Goal: Information Seeking & Learning: Find specific page/section

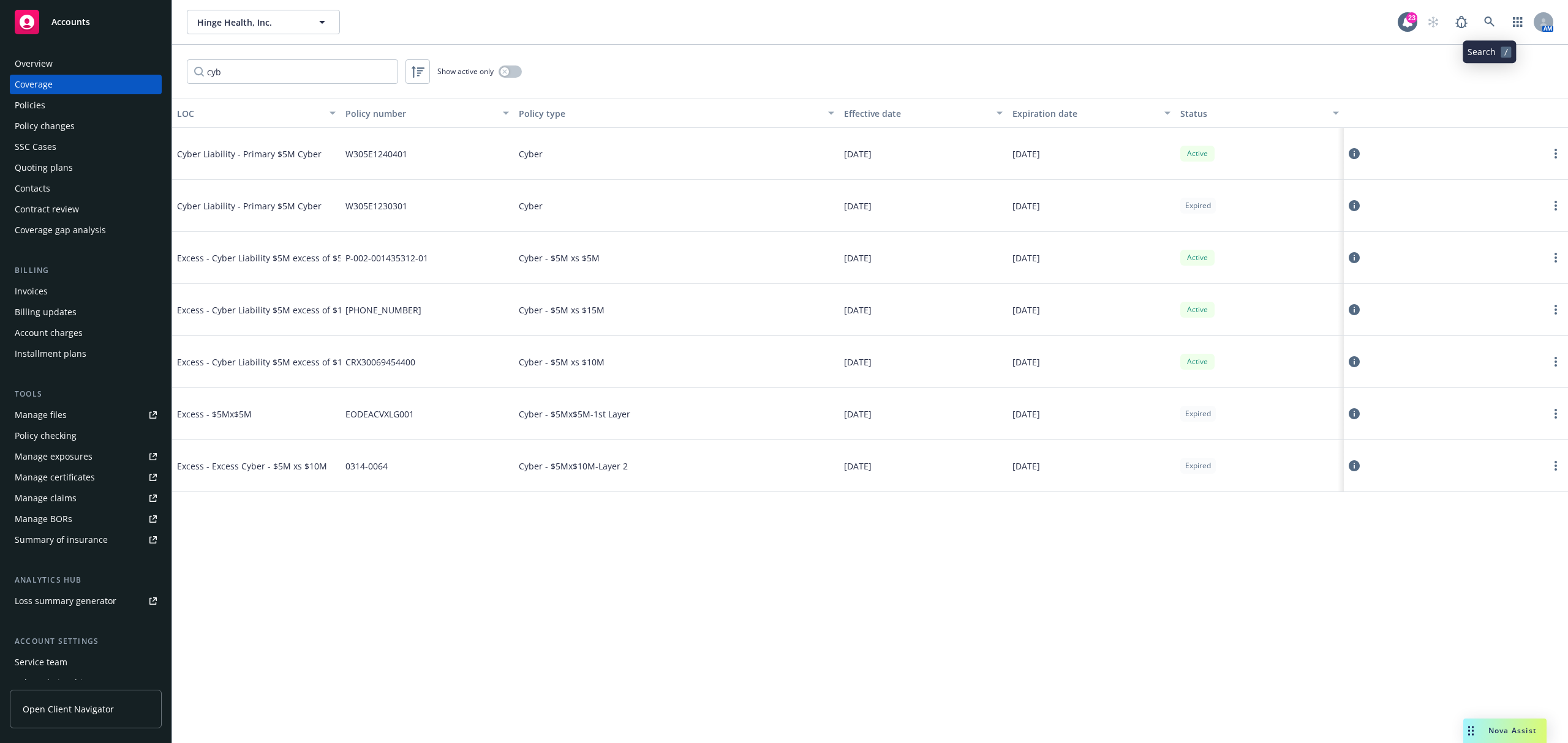
click at [1490, 22] on icon at bounding box center [1490, 22] width 11 height 11
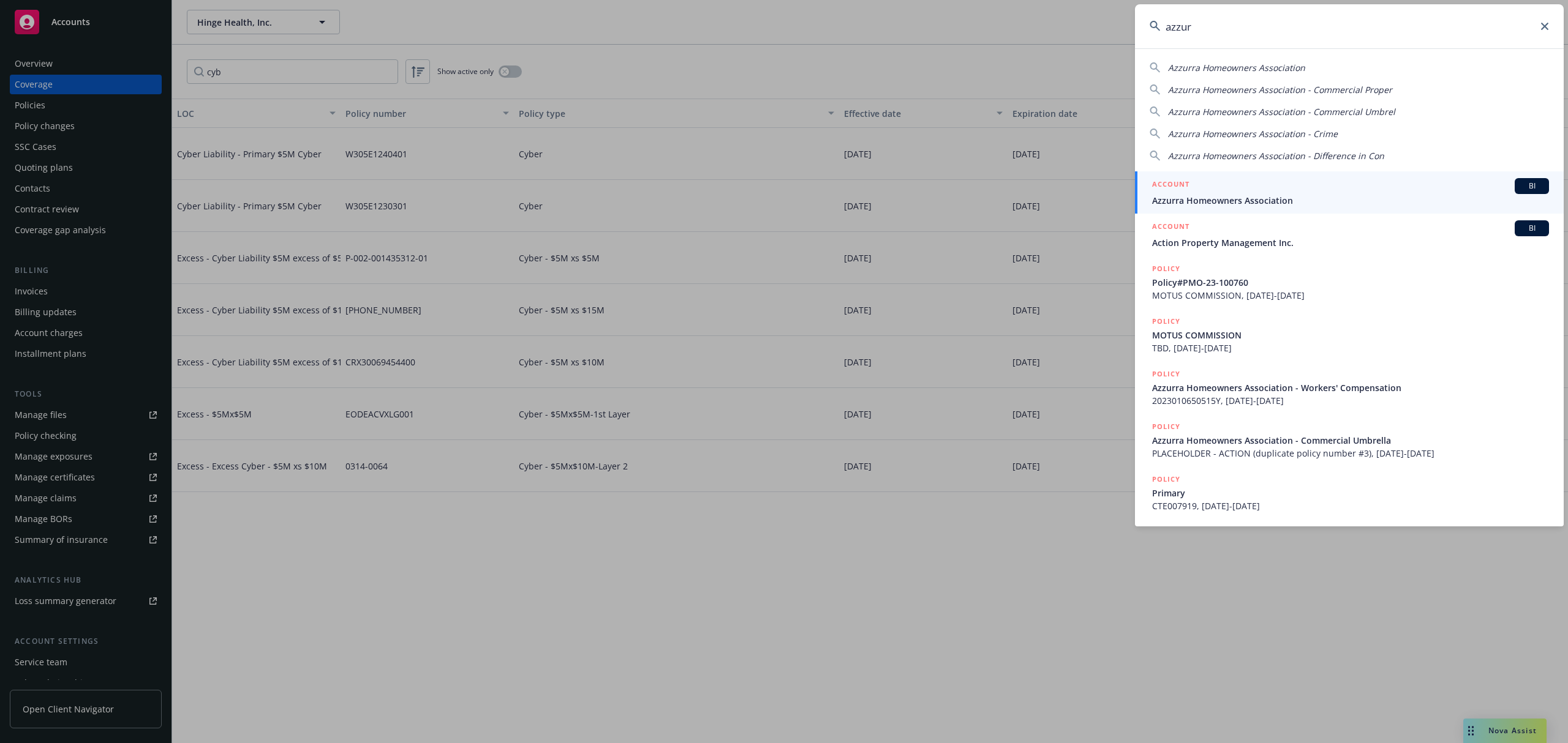
type input "azzur"
click at [1270, 187] on div "ACCOUNT BI" at bounding box center [1350, 186] width 397 height 16
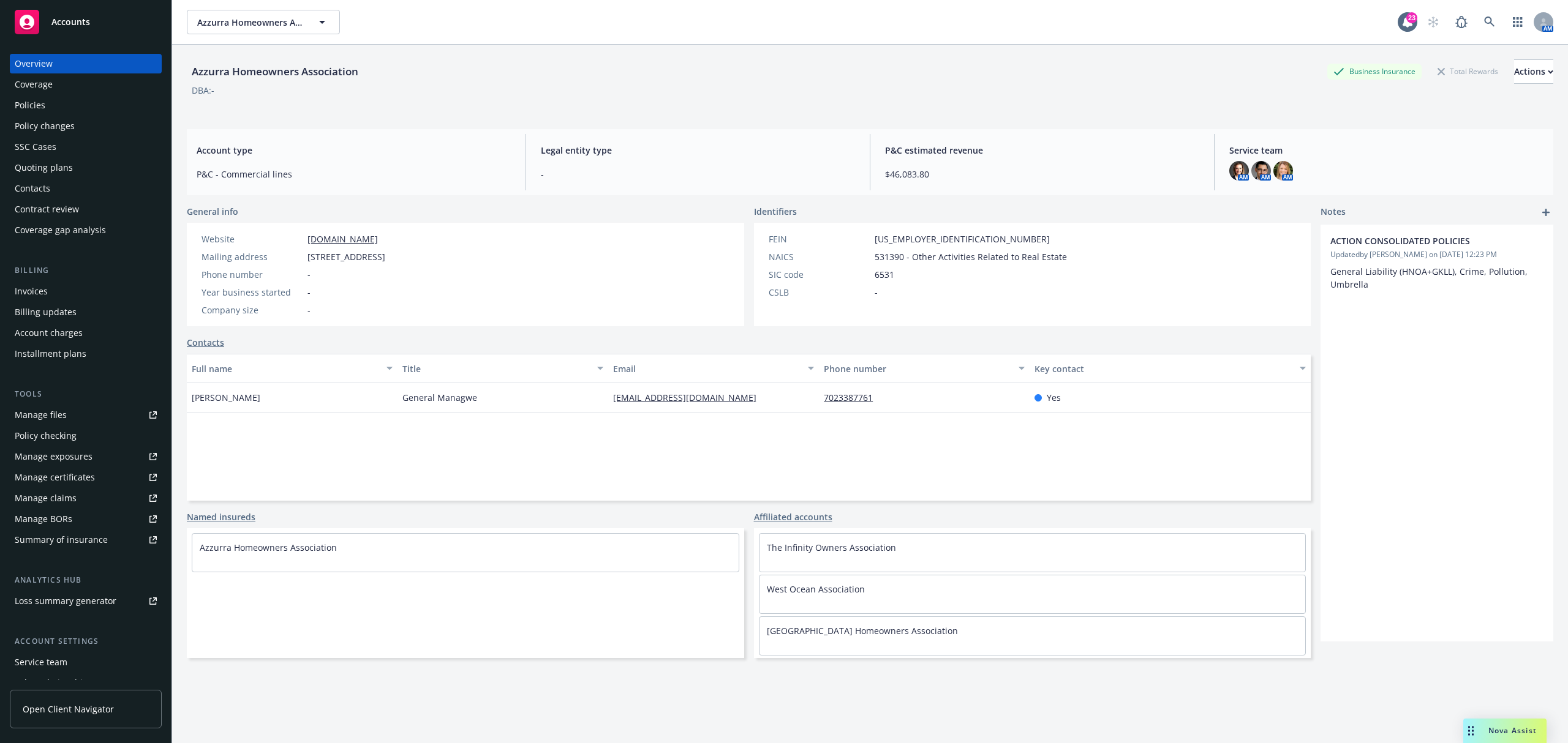
click at [68, 91] on div "Coverage" at bounding box center [85, 84] width 142 height 20
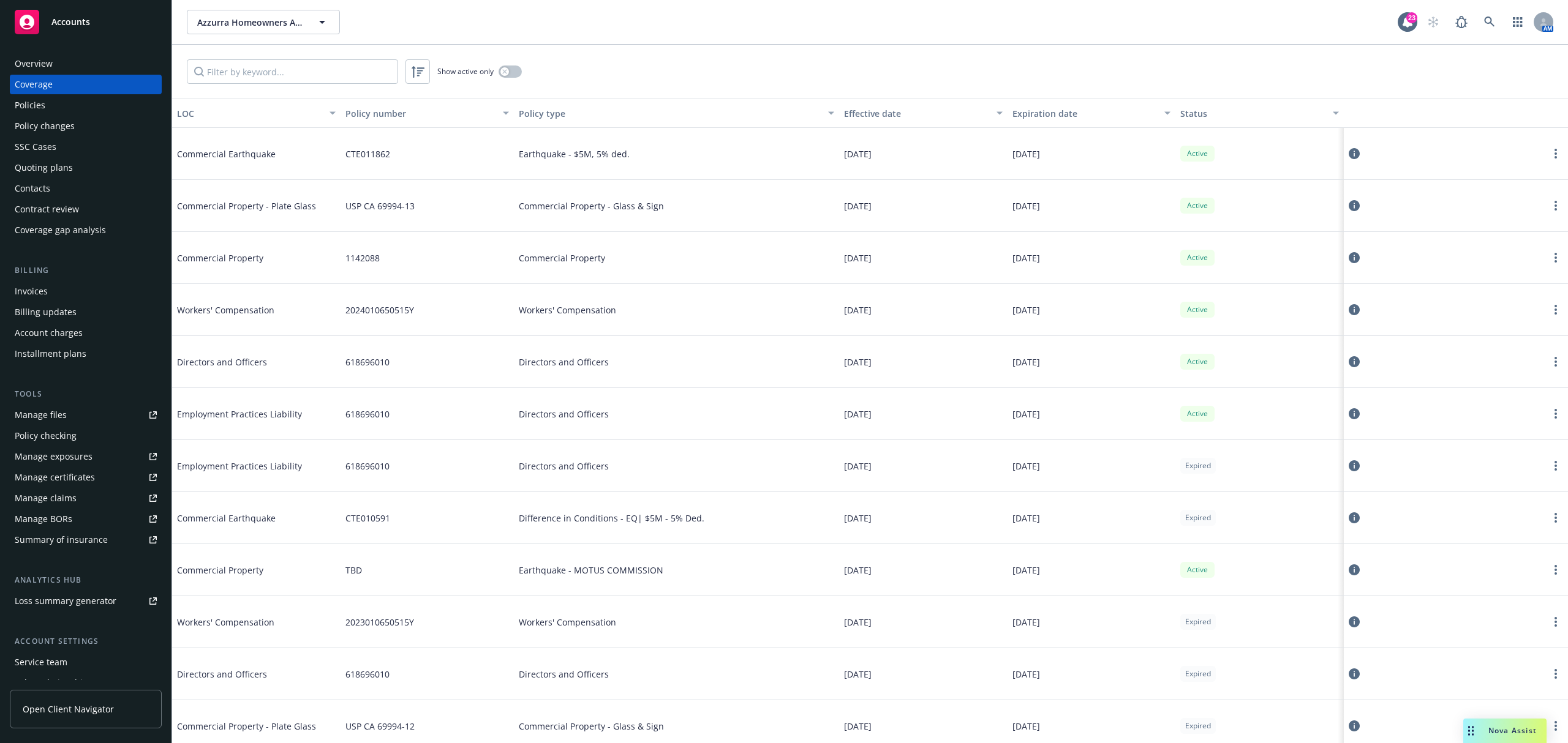
click at [73, 113] on div "Policies" at bounding box center [85, 105] width 142 height 20
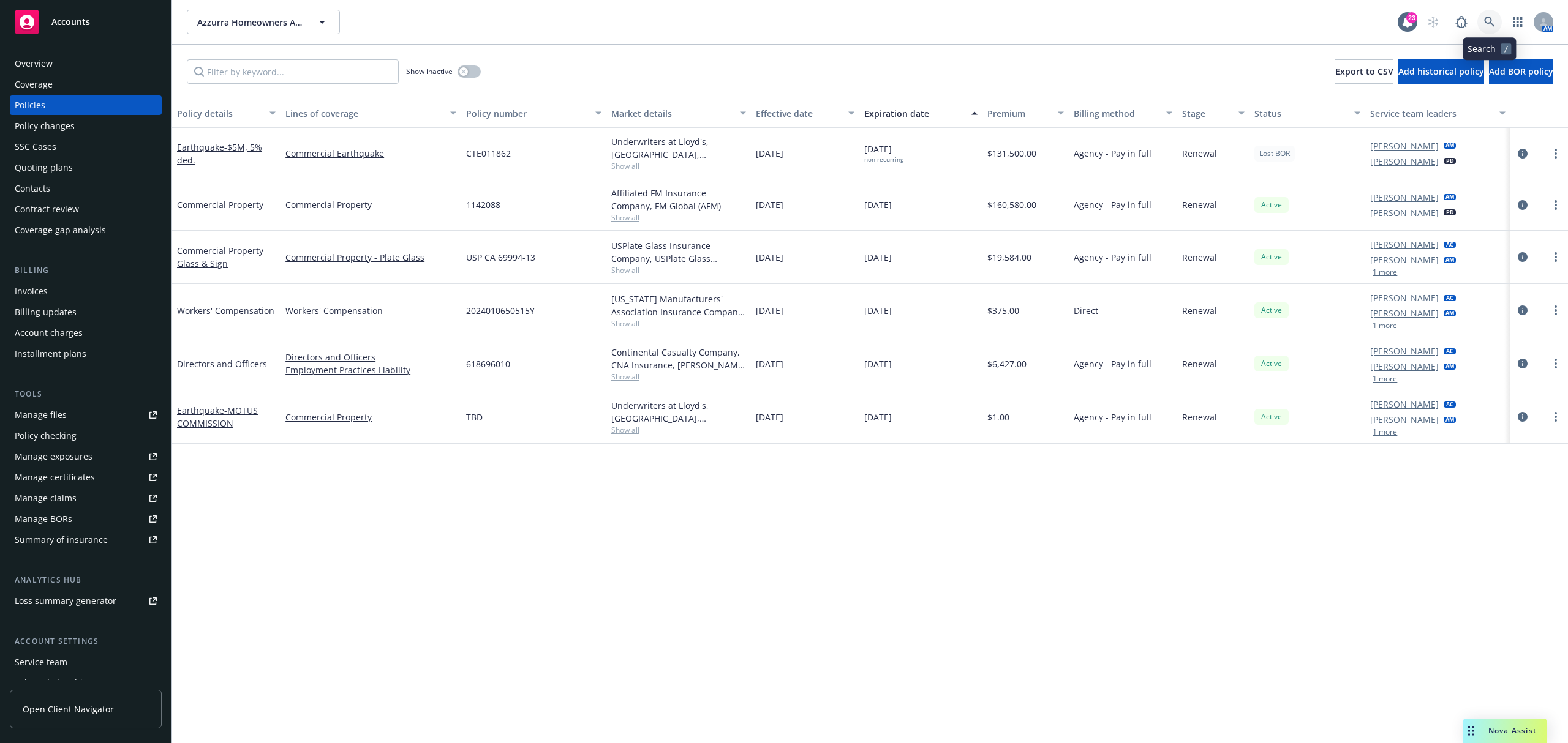
click at [1486, 23] on icon at bounding box center [1490, 22] width 11 height 11
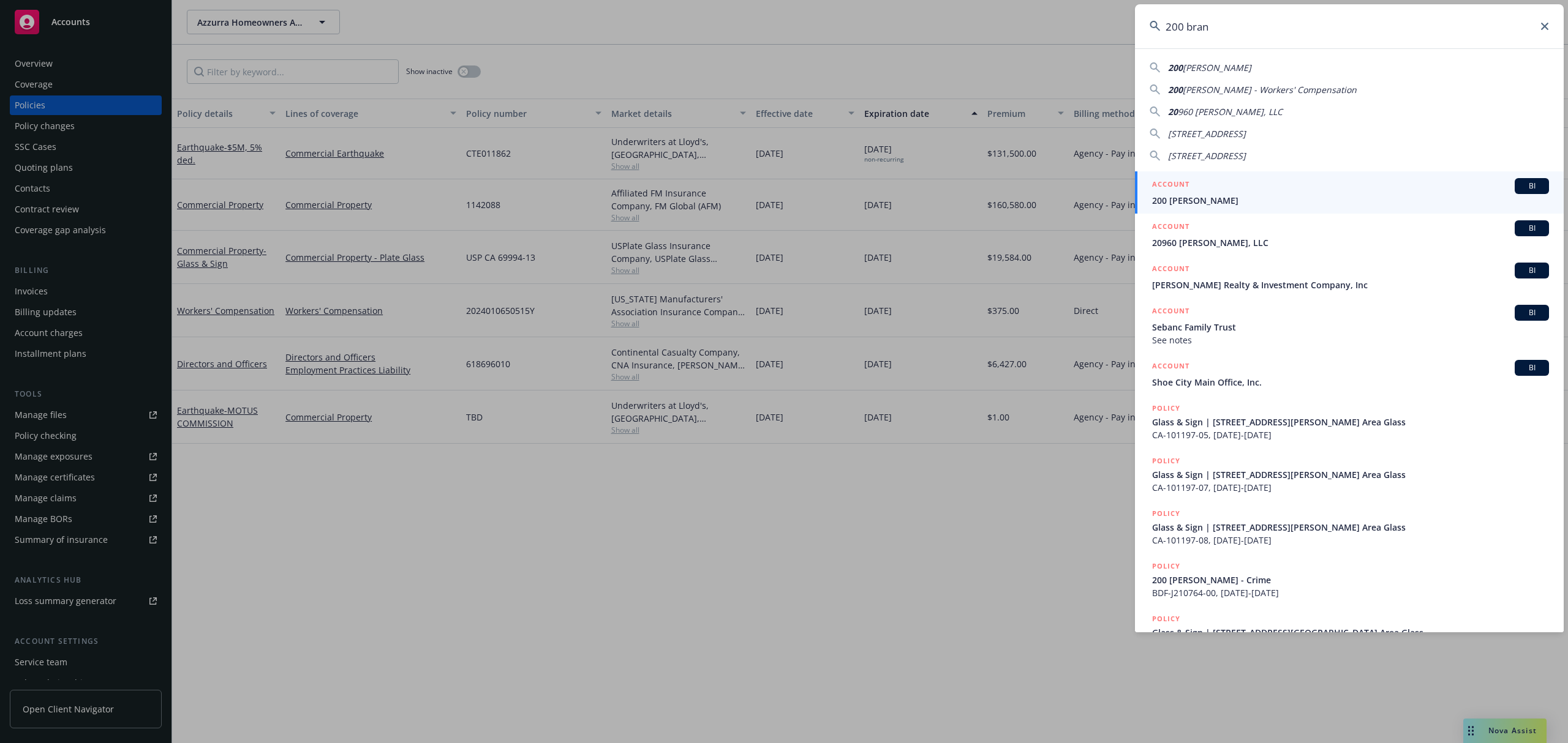
type input "200 bran"
click at [1272, 194] on div "ACCOUNT BI" at bounding box center [1350, 186] width 397 height 16
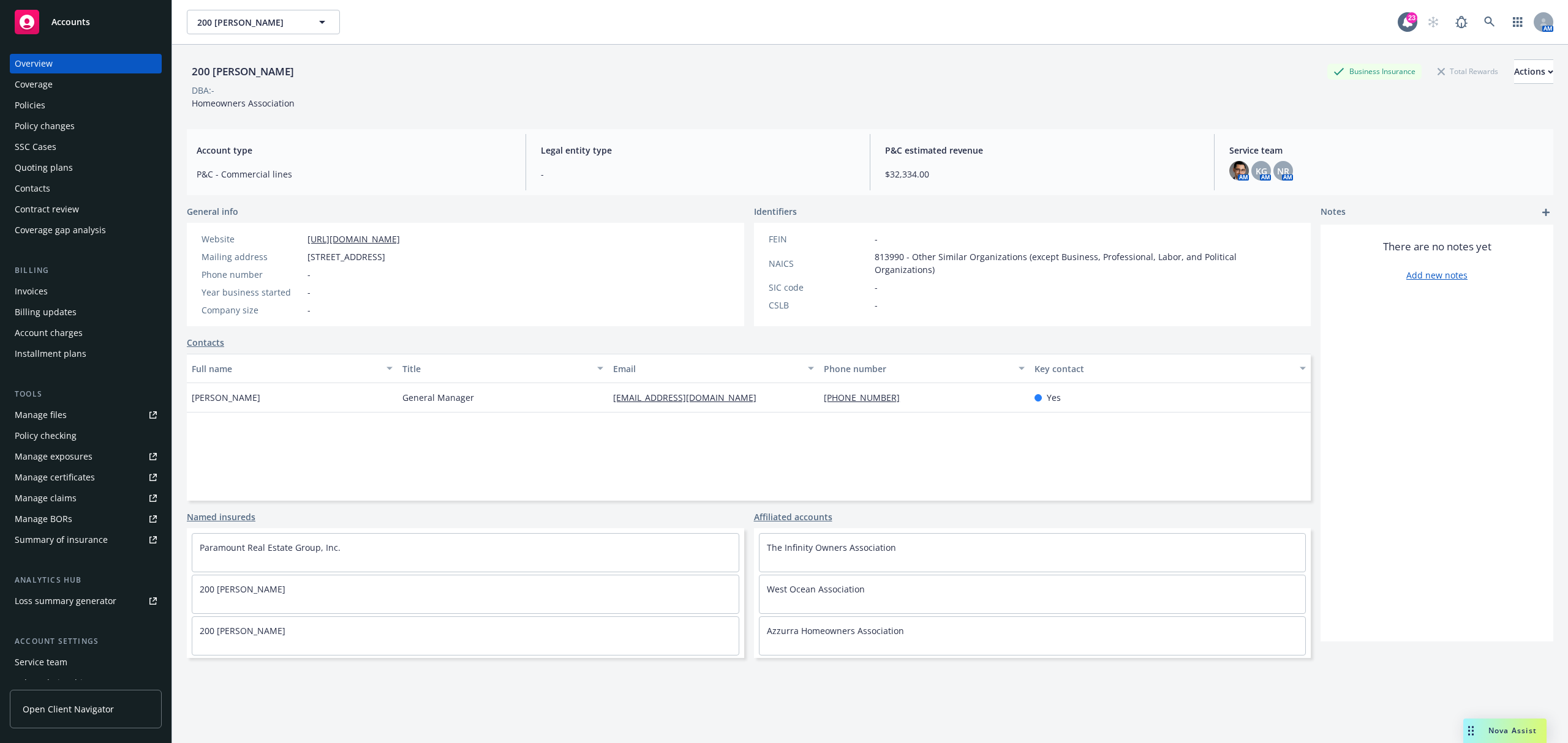
click at [101, 91] on div "Coverage" at bounding box center [85, 84] width 142 height 20
